Goal: Task Accomplishment & Management: Manage account settings

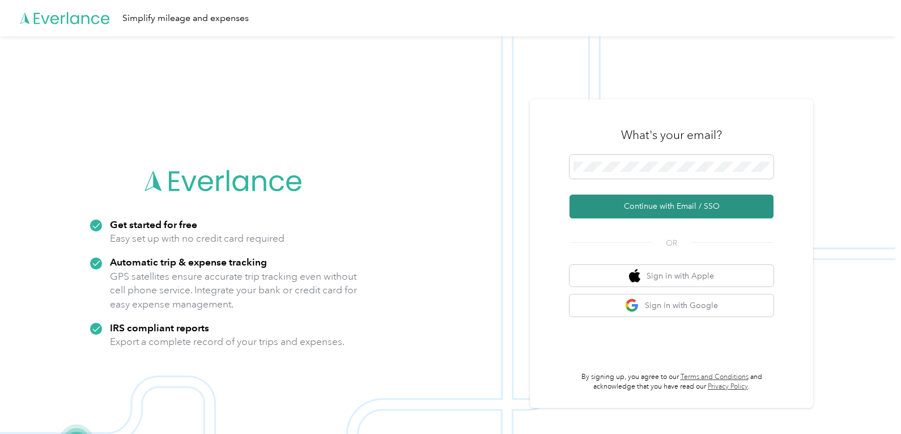
click at [626, 203] on button "Continue with Email / SSO" at bounding box center [672, 206] width 204 height 24
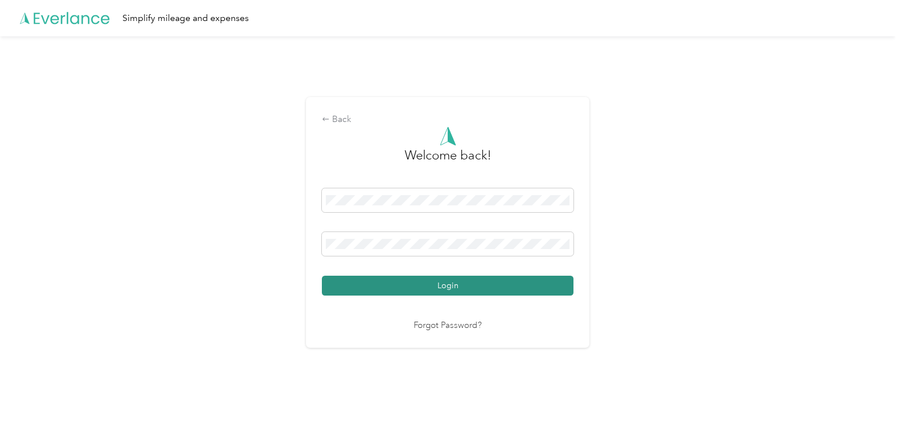
click at [438, 282] on button "Login" at bounding box center [448, 285] width 252 height 20
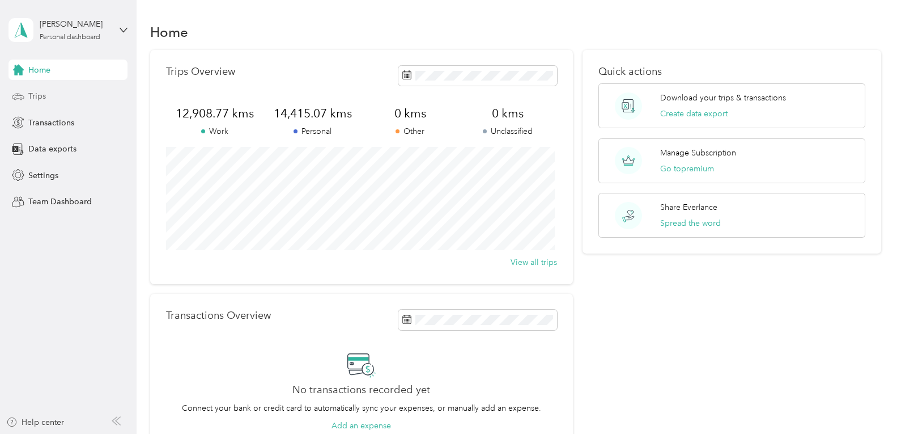
click at [37, 98] on span "Trips" at bounding box center [37, 96] width 18 height 12
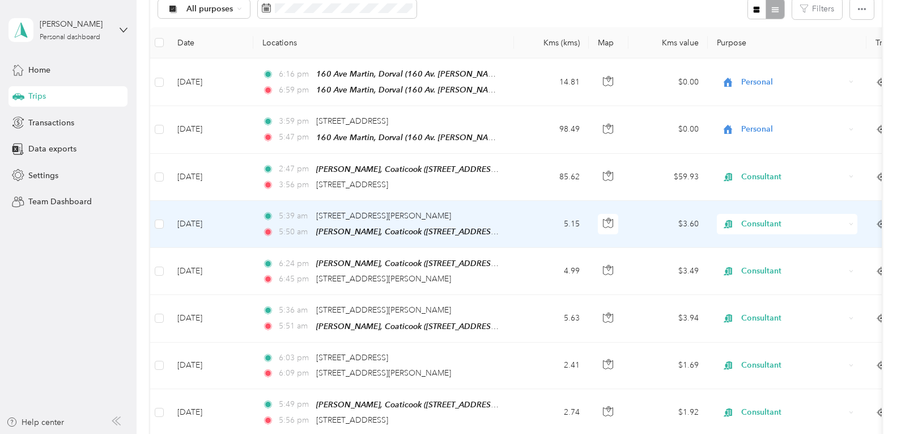
scroll to position [113, 0]
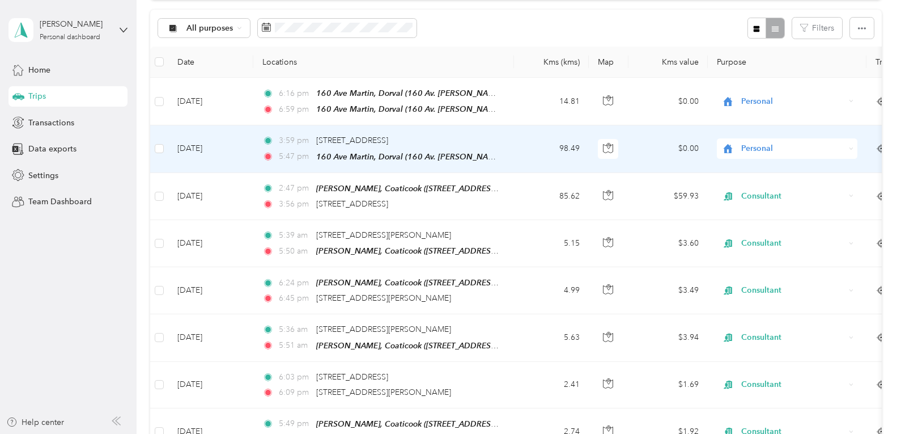
click at [748, 148] on span "Personal" at bounding box center [793, 148] width 104 height 12
click at [760, 204] on span "Consultant" at bounding box center [797, 208] width 105 height 12
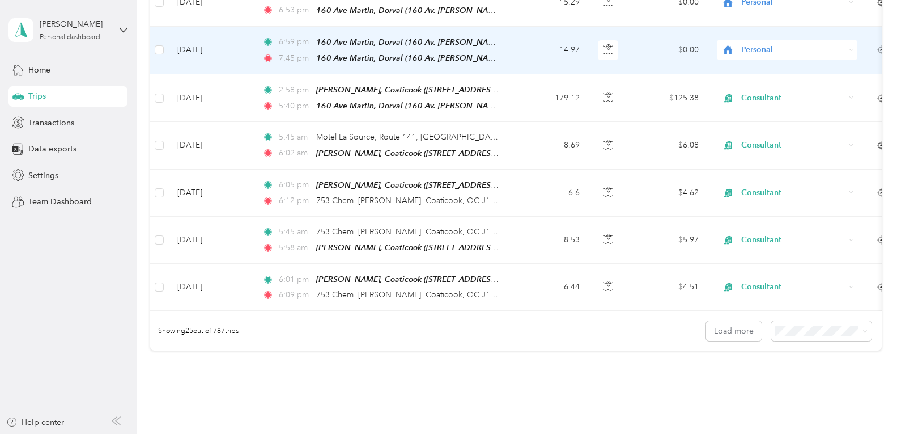
scroll to position [1077, 0]
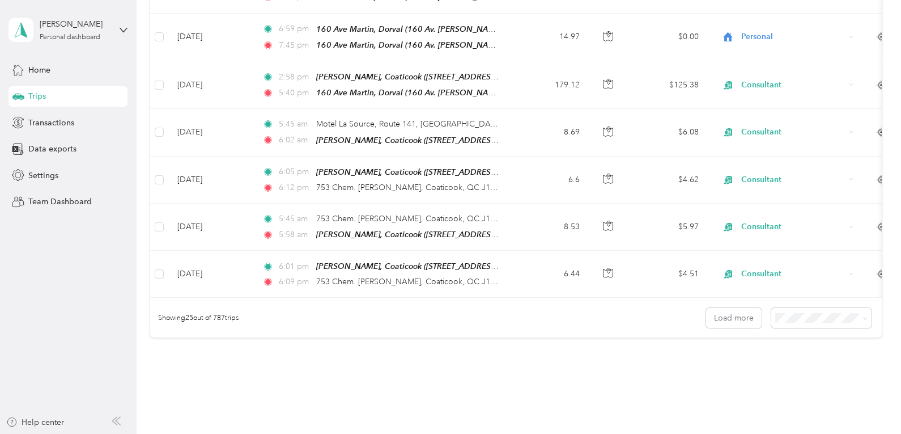
click at [815, 342] on li "50 per load" at bounding box center [818, 345] width 100 height 20
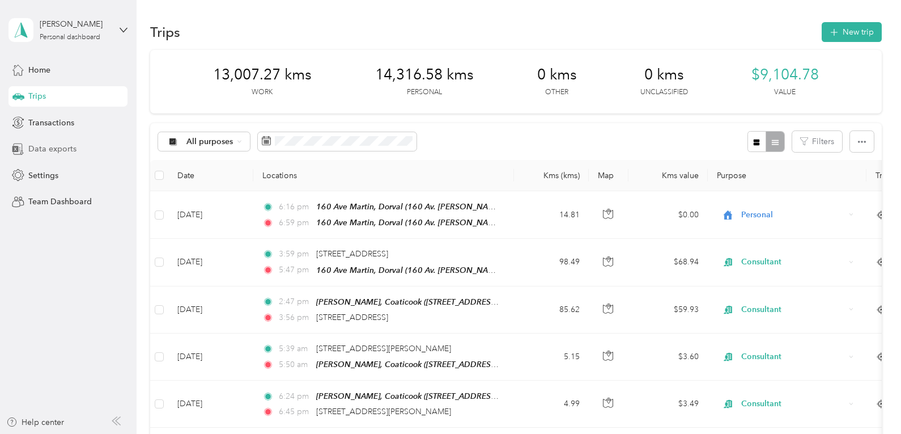
click at [57, 148] on span "Data exports" at bounding box center [52, 149] width 48 height 12
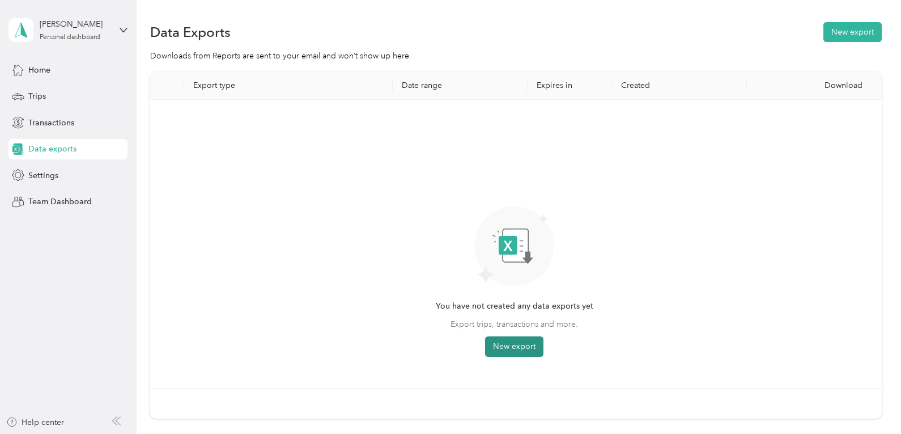
click at [515, 344] on button "New export" at bounding box center [514, 346] width 58 height 20
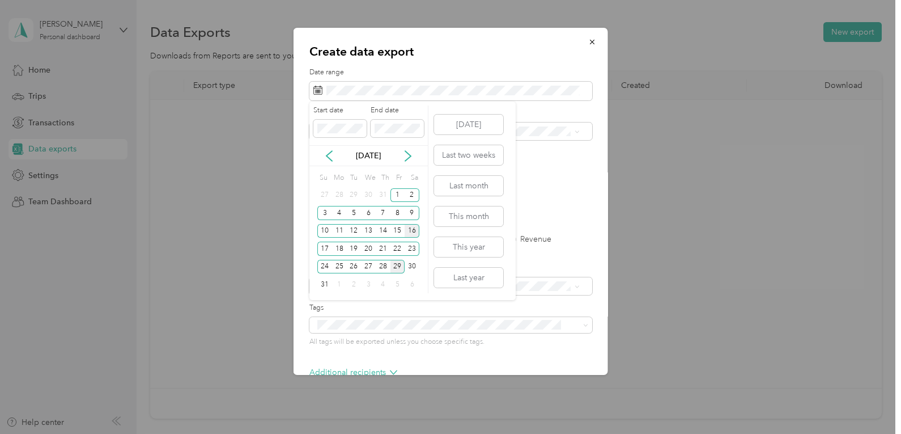
click at [411, 231] on div "16" at bounding box center [412, 231] width 15 height 14
click at [400, 265] on div "29" at bounding box center [397, 267] width 15 height 14
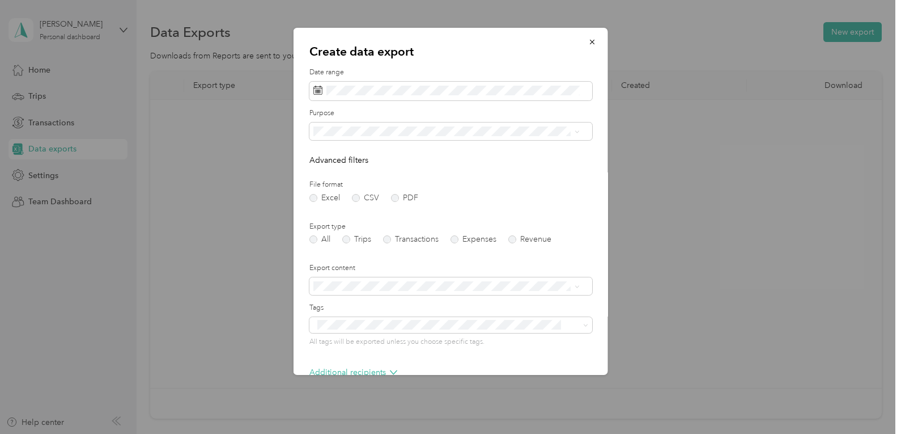
click at [358, 209] on div "Consultant" at bounding box center [446, 211] width 258 height 12
click at [349, 240] on label "Trips" at bounding box center [356, 239] width 29 height 8
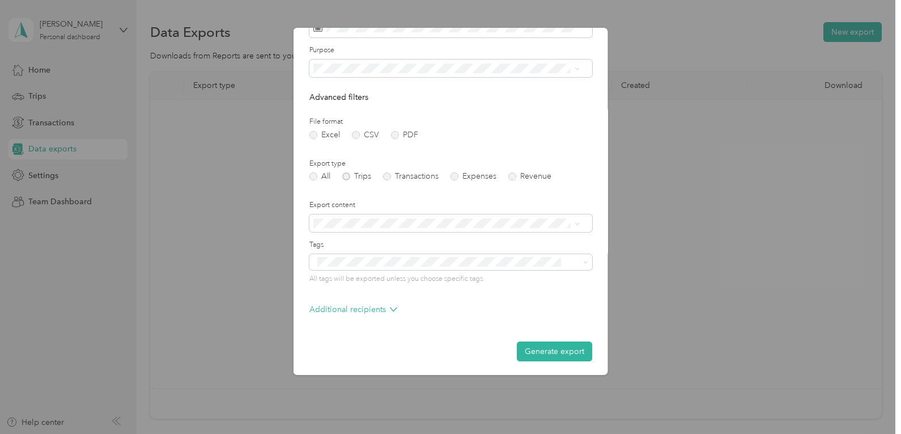
scroll to position [65, 0]
click at [534, 346] on button "Generate export" at bounding box center [554, 349] width 75 height 20
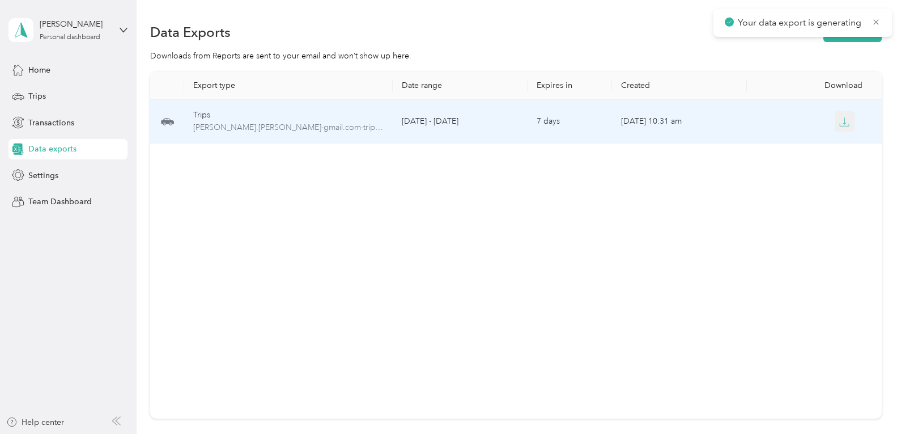
click at [848, 125] on button "button" at bounding box center [845, 121] width 20 height 20
